Goal: Check status: Check status

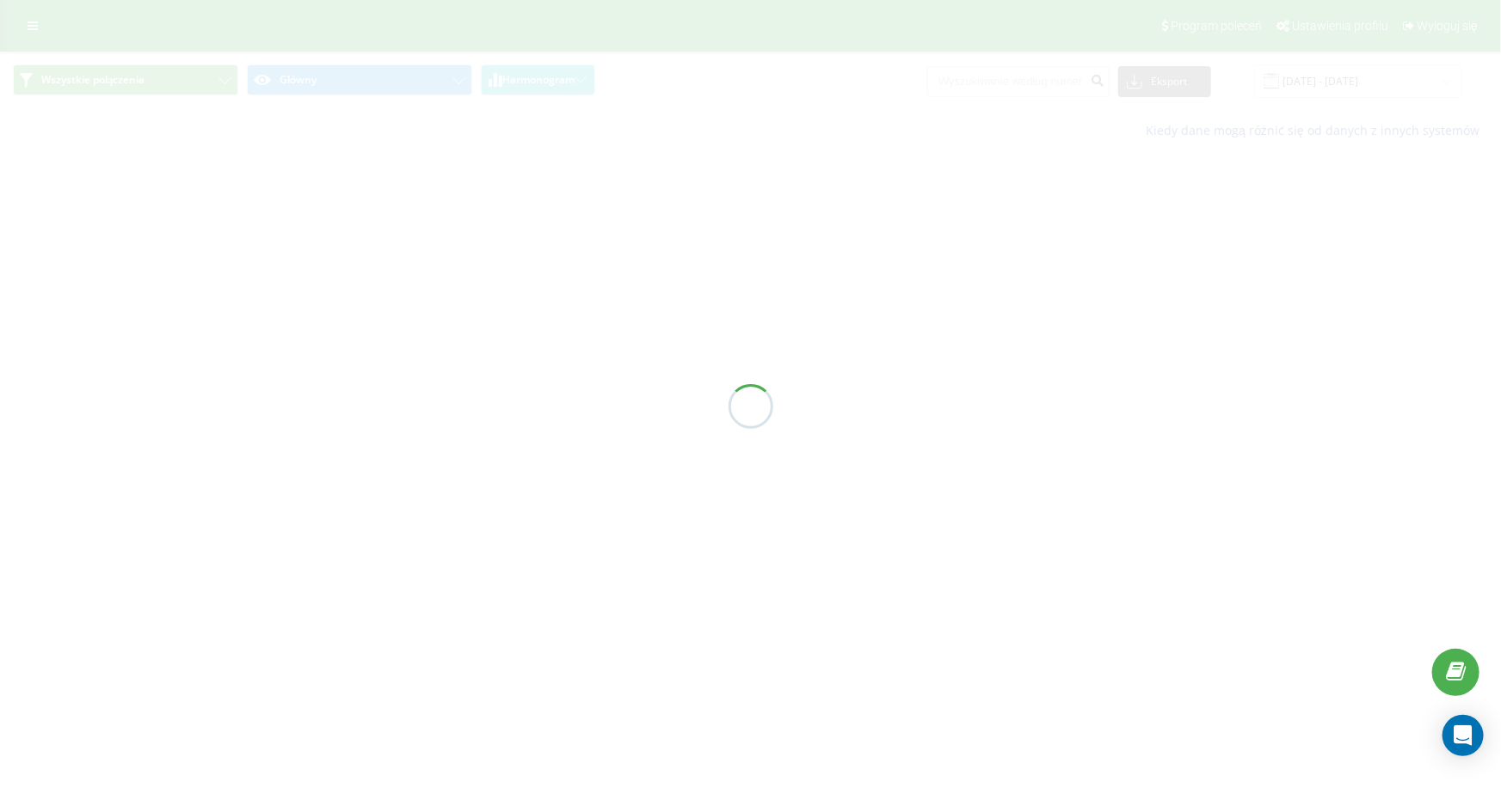
click at [1015, 77] on div at bounding box center [750, 406] width 1501 height 812
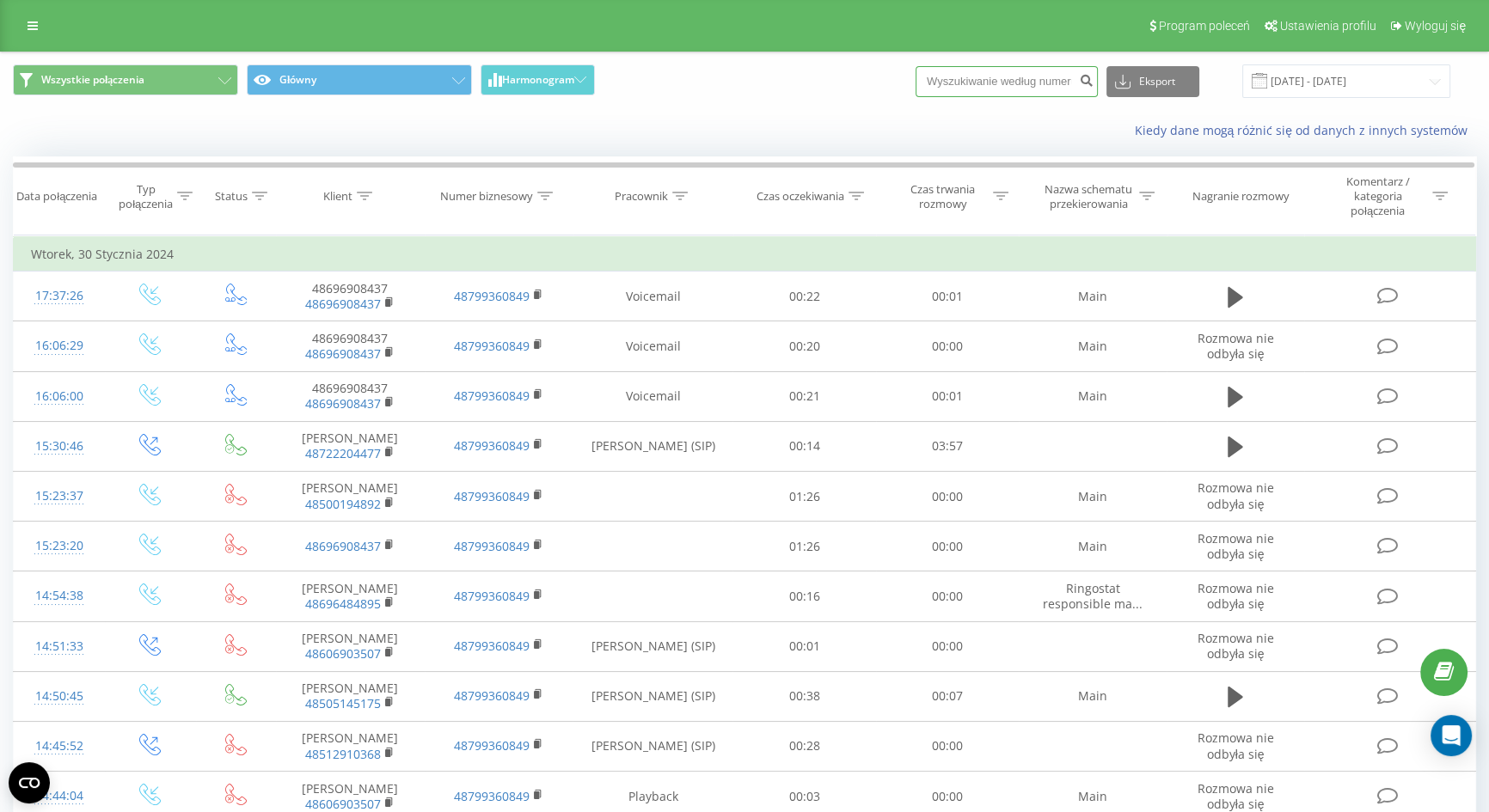
click at [1012, 83] on input at bounding box center [1006, 82] width 182 height 31
paste input "+48 795 044 446"
drag, startPoint x: 970, startPoint y: 76, endPoint x: 846, endPoint y: 70, distance: 124.1
click at [846, 71] on div "Wszystkie połączenia Główny Harmonogram +48 795 044 446 Eksport .csv .xls .xlsx…" at bounding box center [744, 81] width 1463 height 34
click at [954, 77] on input "795 044 446" at bounding box center [1006, 82] width 182 height 31
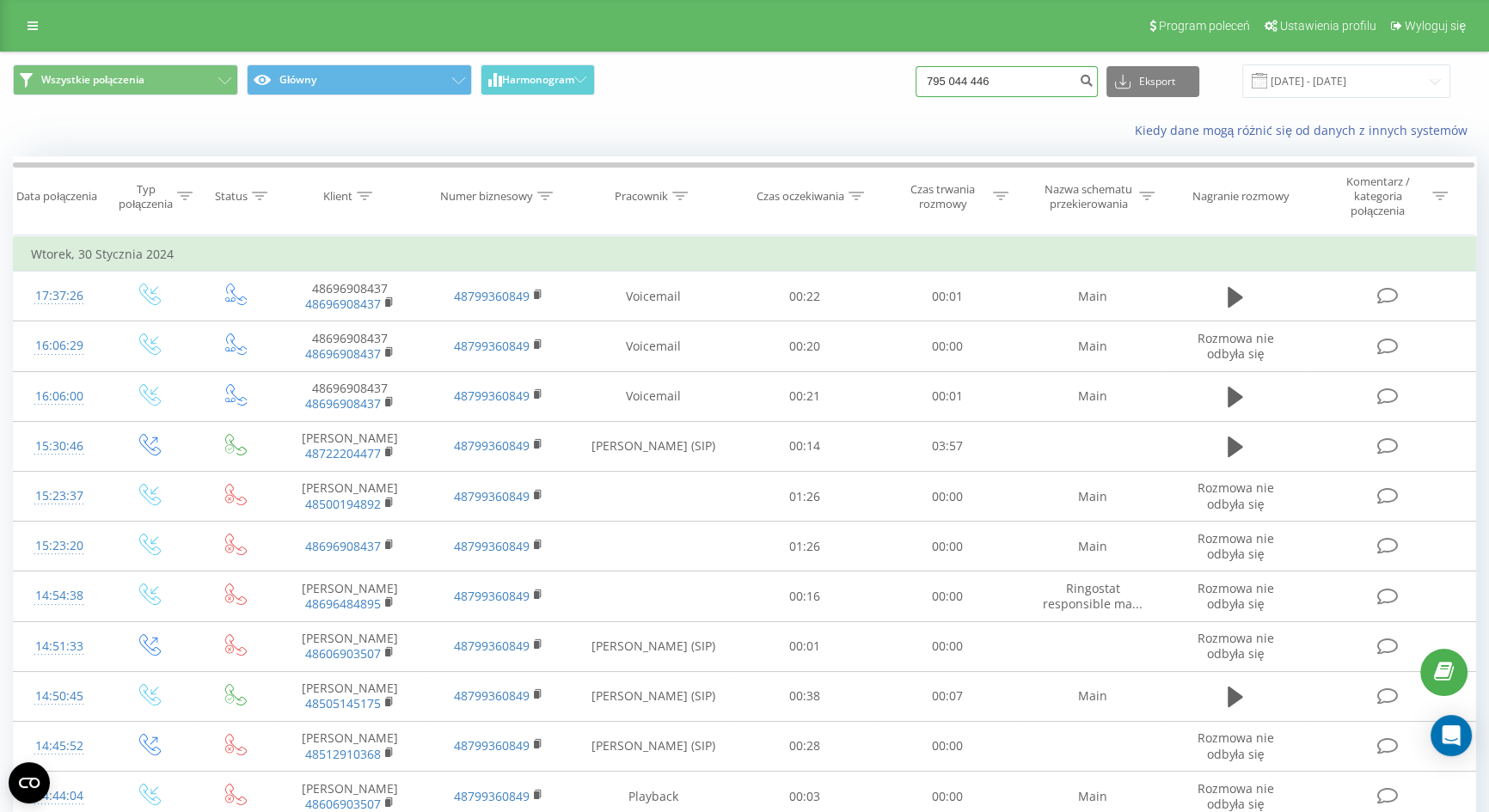
click at [974, 77] on input "795 044 446" at bounding box center [1006, 82] width 182 height 31
click at [991, 79] on input "795044 446" at bounding box center [1006, 82] width 182 height 31
click at [1056, 83] on input "795044446" at bounding box center [1006, 82] width 182 height 31
type input "795044446"
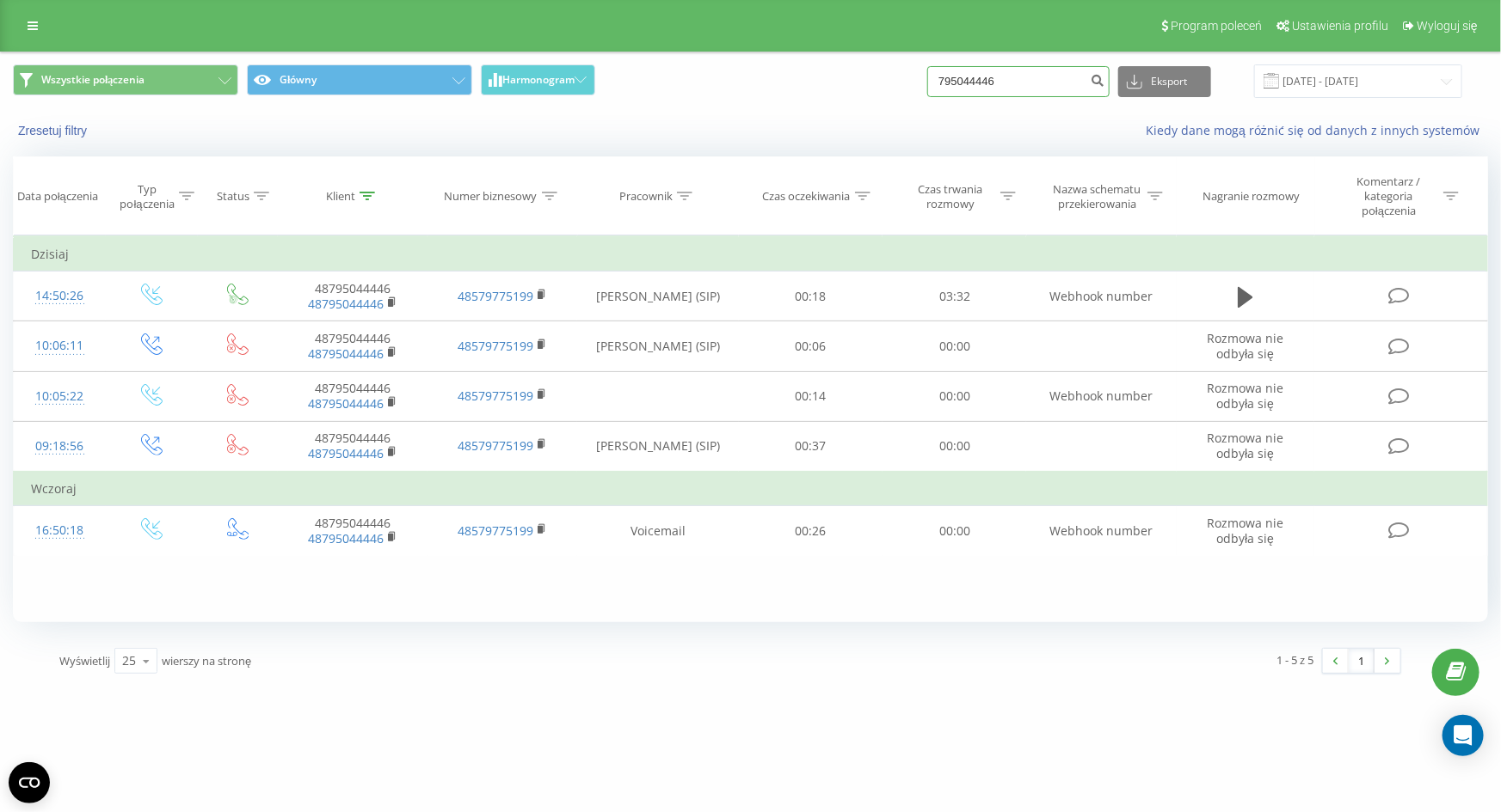
click at [1072, 92] on input "795044446" at bounding box center [1018, 82] width 182 height 31
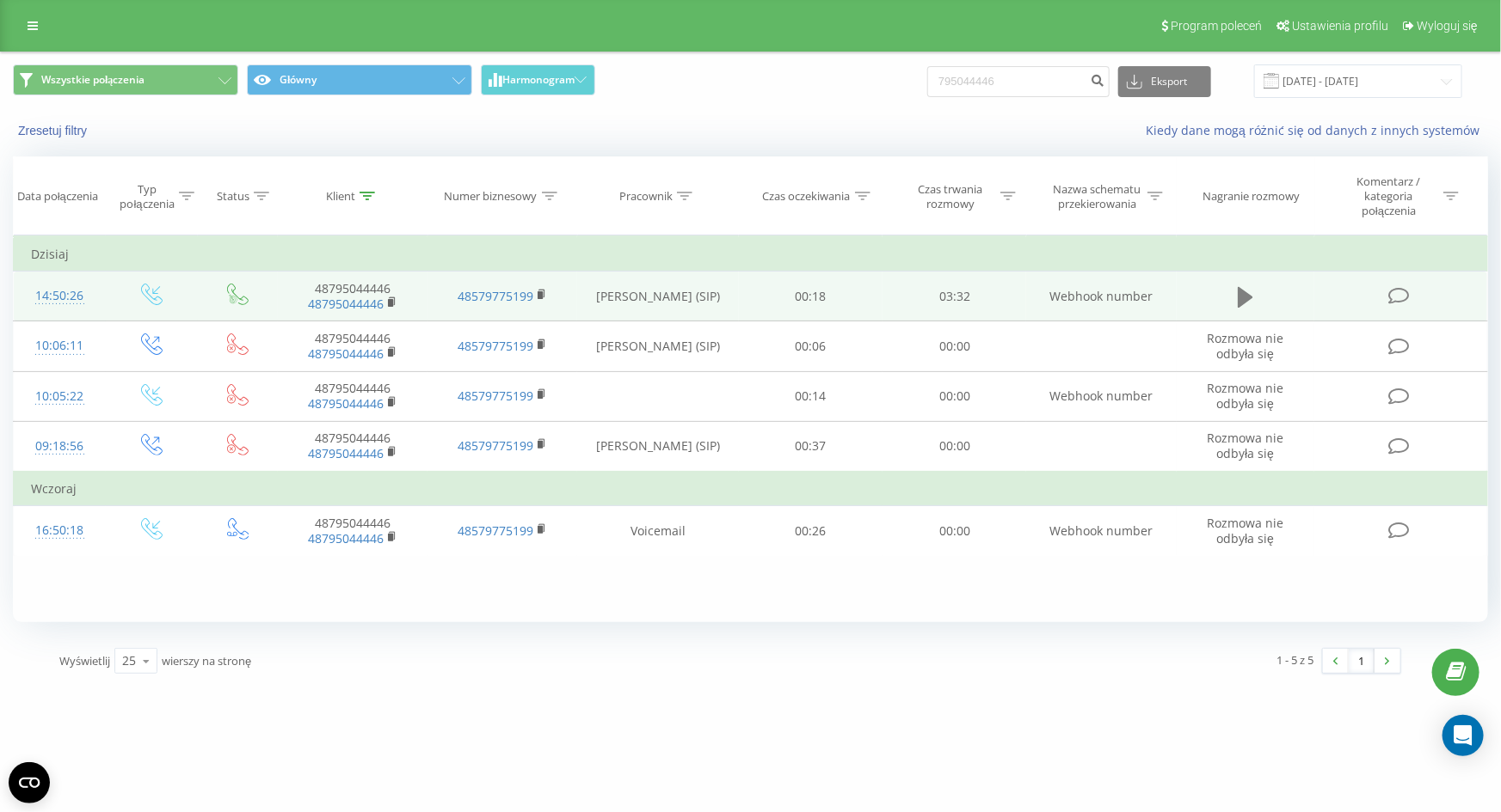
click at [1249, 305] on icon at bounding box center [1245, 298] width 15 height 24
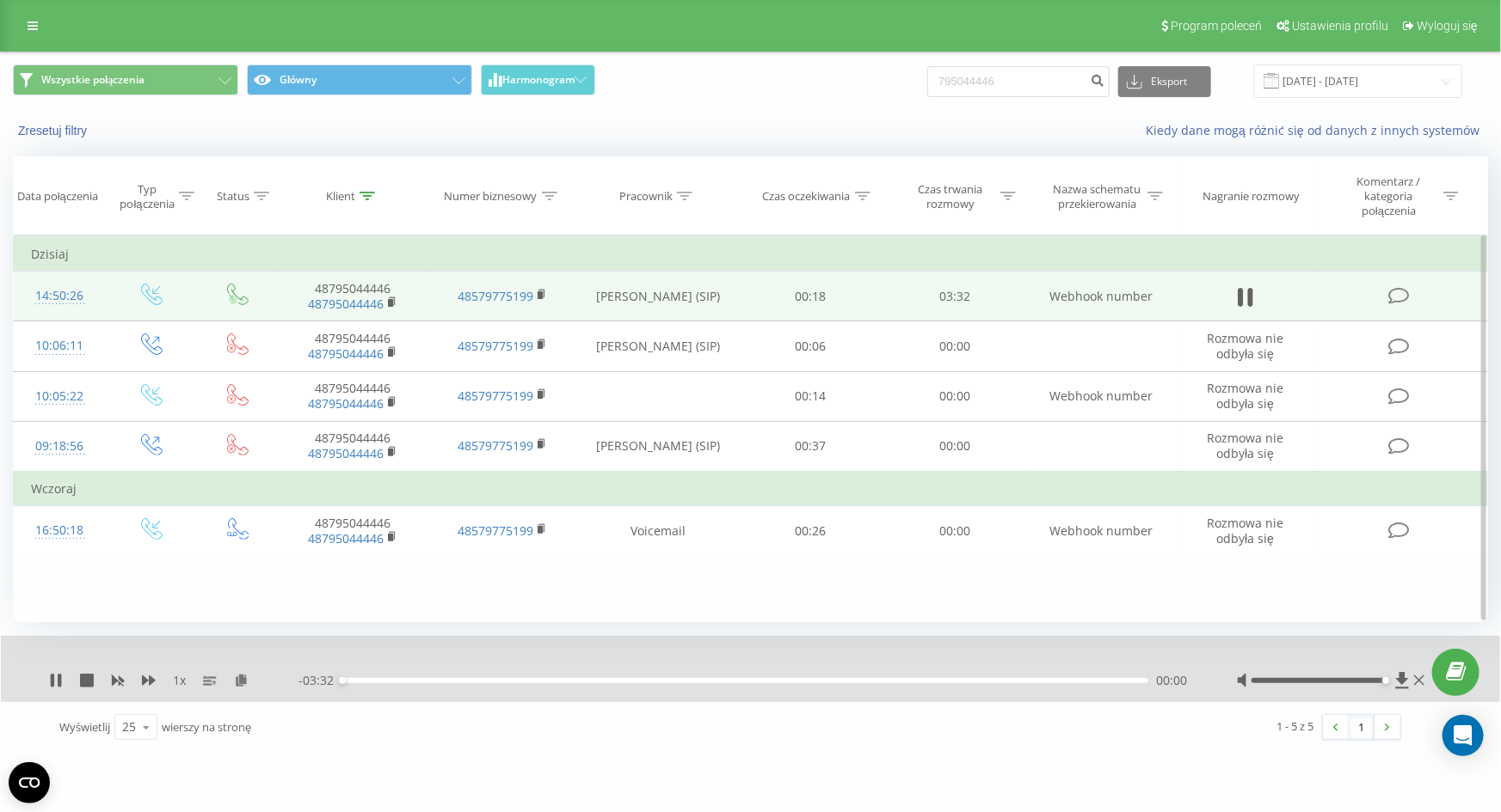
drag, startPoint x: 1319, startPoint y: 677, endPoint x: 1436, endPoint y: 697, distance: 118.7
click at [1442, 697] on div "1 x - 03:32 00:00 00:00" at bounding box center [750, 669] width 1499 height 66
click at [1069, 683] on div "03:11" at bounding box center [745, 681] width 806 height 5
click at [1023, 683] on div "00:00" at bounding box center [745, 681] width 806 height 5
click at [991, 683] on div "00:00" at bounding box center [745, 681] width 806 height 5
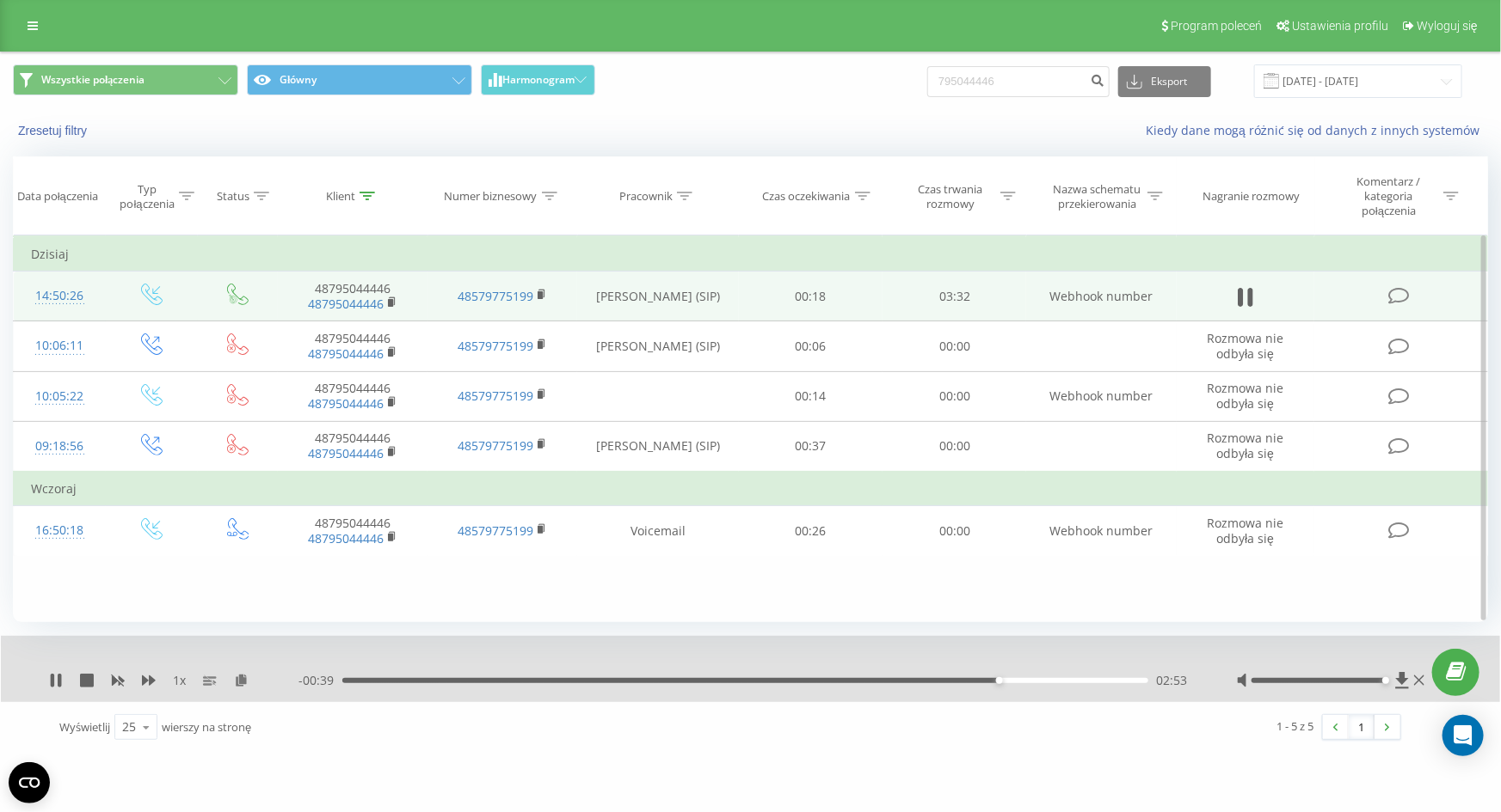
click at [942, 680] on div "02:53" at bounding box center [745, 681] width 806 height 5
click at [991, 677] on div "- 00:31 03:00 03:00" at bounding box center [746, 681] width 895 height 17
click at [991, 680] on div "03:01" at bounding box center [745, 681] width 806 height 5
